Goal: Transaction & Acquisition: Purchase product/service

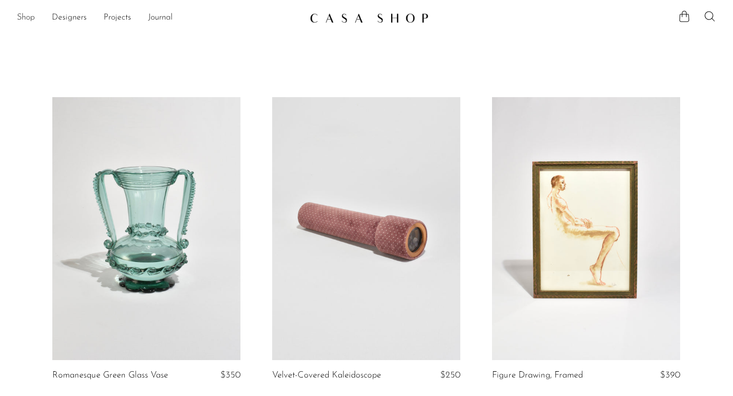
click at [23, 21] on link "Shop" at bounding box center [26, 18] width 18 height 14
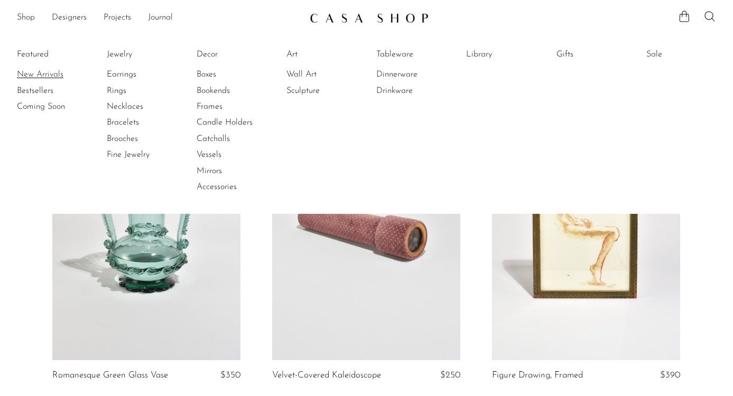
click at [32, 71] on link "New Arrivals" at bounding box center [56, 75] width 79 height 12
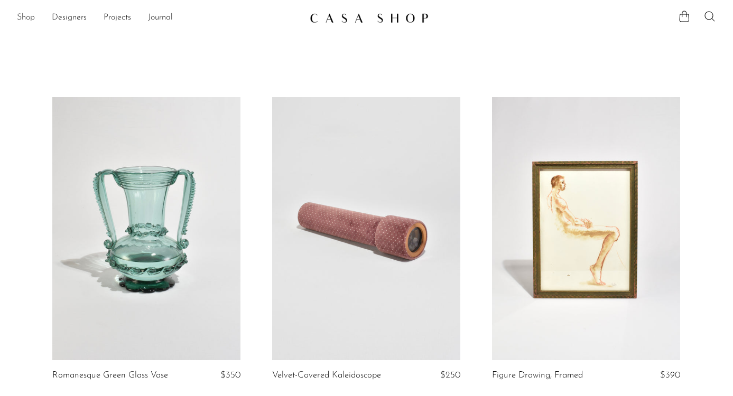
click at [28, 17] on link "Shop" at bounding box center [26, 18] width 18 height 14
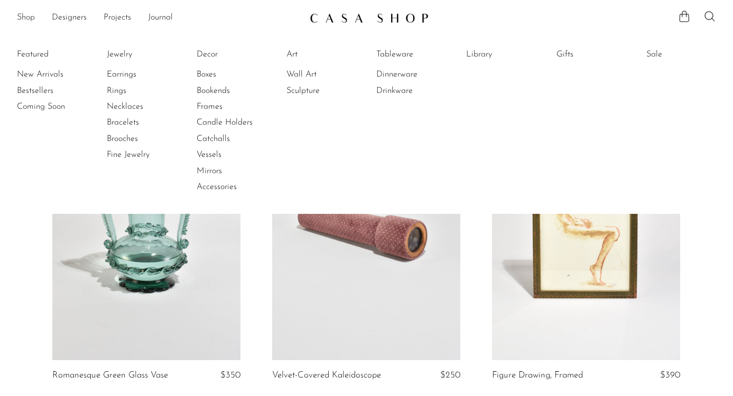
click at [124, 145] on li "Brooches" at bounding box center [146, 139] width 79 height 16
click at [124, 142] on link "Brooches" at bounding box center [146, 139] width 79 height 12
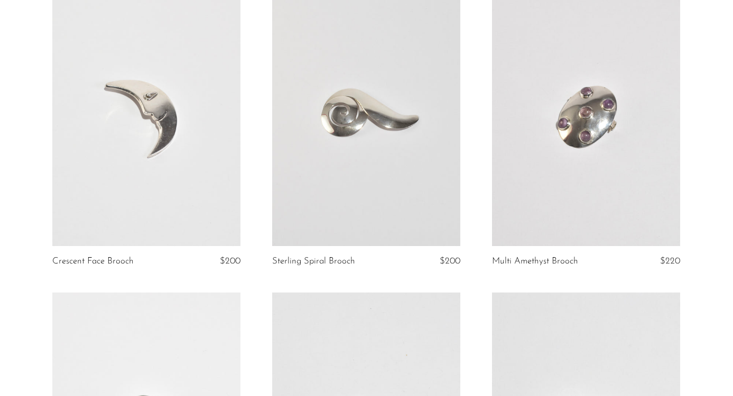
scroll to position [2407, 0]
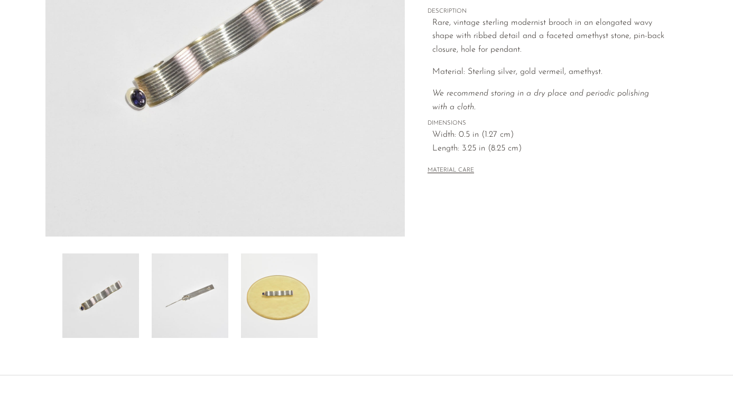
scroll to position [199, 0]
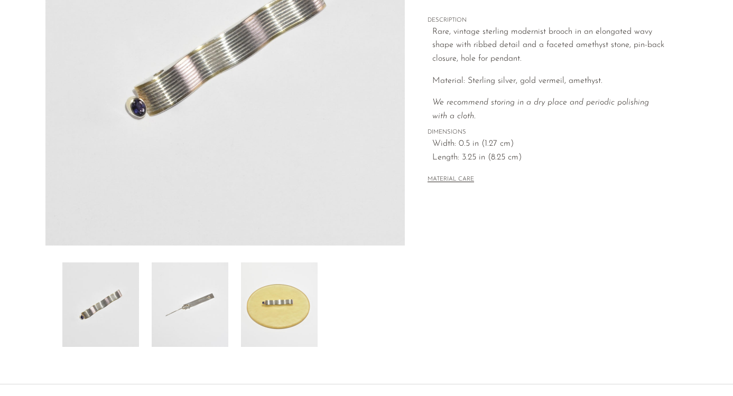
click at [278, 312] on img at bounding box center [279, 305] width 77 height 85
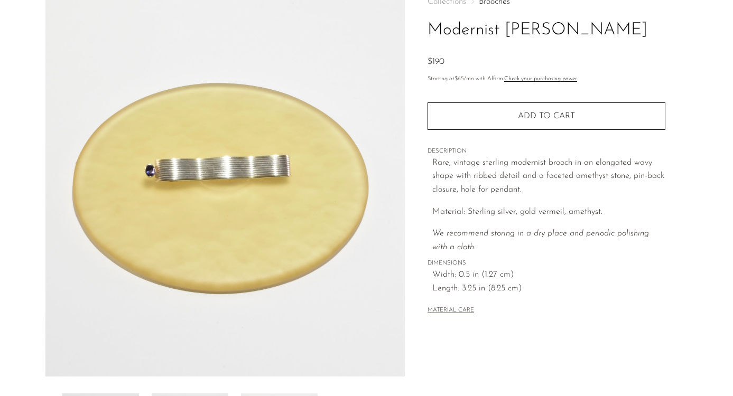
scroll to position [55, 0]
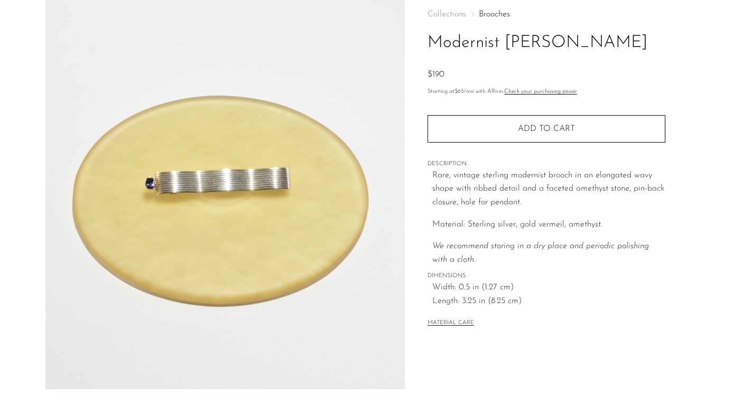
click at [194, 215] on img at bounding box center [225, 191] width 360 height 396
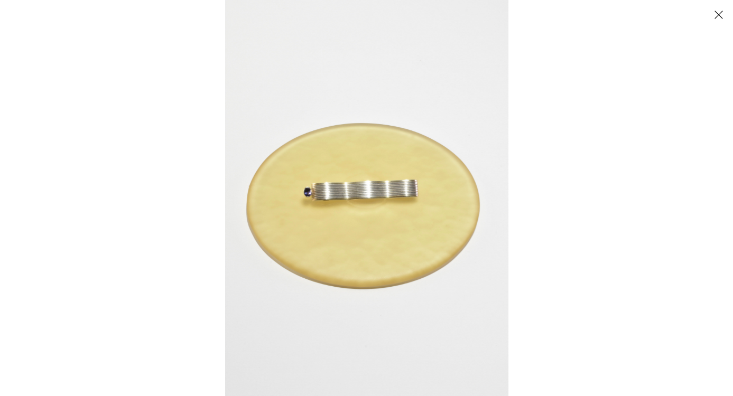
click at [309, 200] on img at bounding box center [366, 198] width 283 height 396
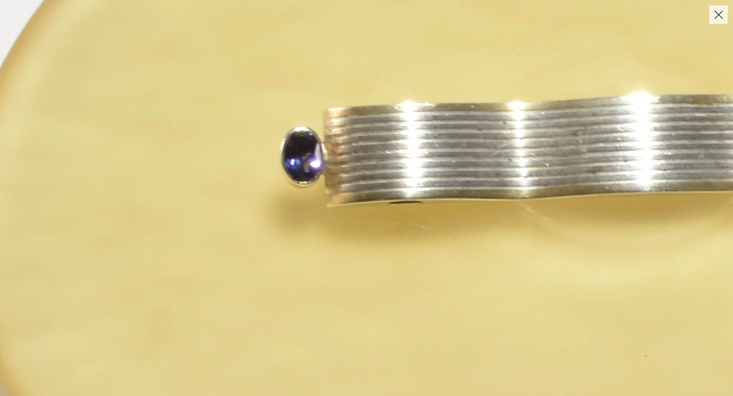
click at [309, 200] on img at bounding box center [633, 189] width 1585 height 2219
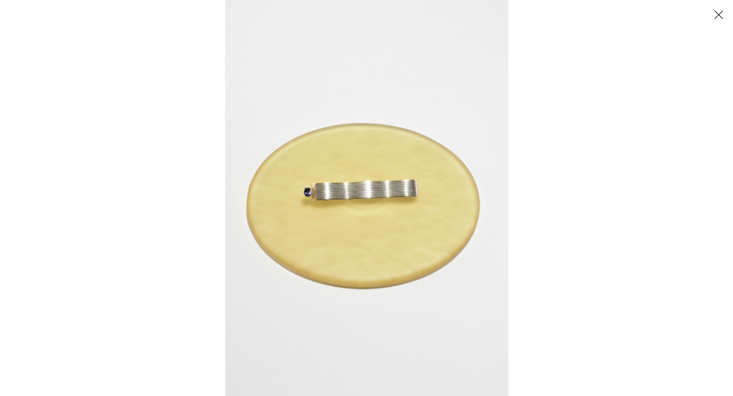
click at [717, 18] on button "Close" at bounding box center [718, 14] width 18 height 18
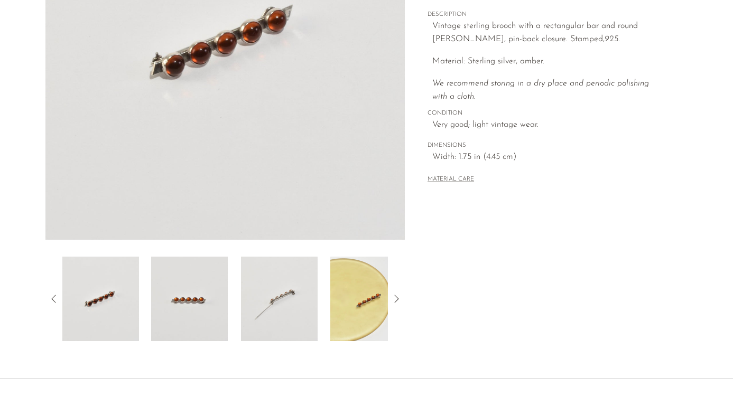
scroll to position [292, 0]
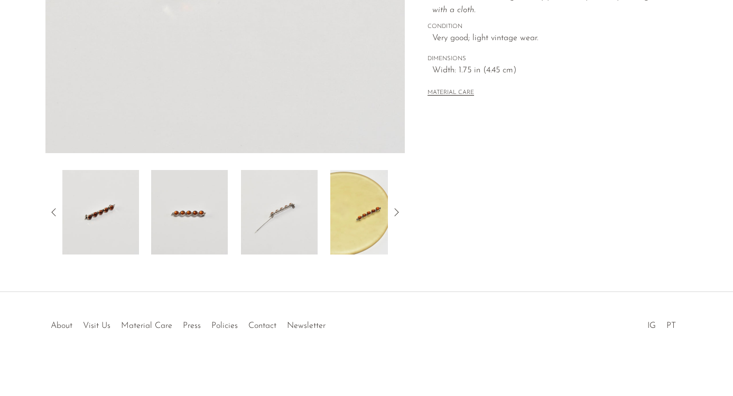
click at [200, 222] on img at bounding box center [189, 212] width 77 height 85
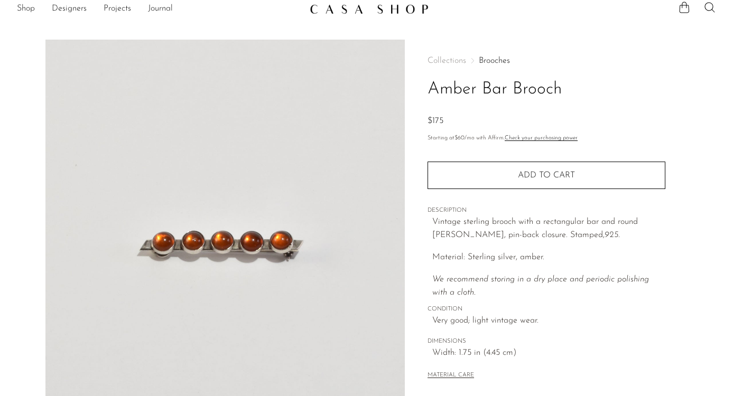
scroll to position [7, 0]
